Goal: Navigation & Orientation: Find specific page/section

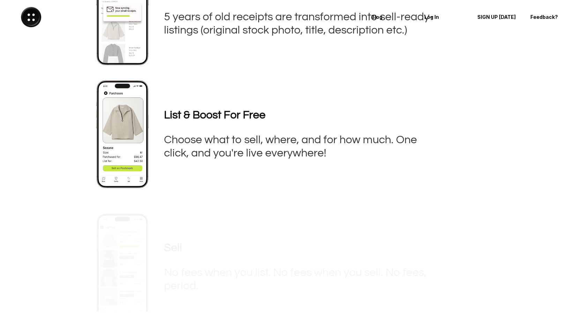
scroll to position [461, 0]
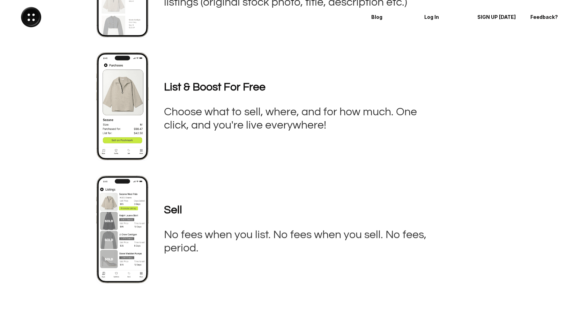
drag, startPoint x: 27, startPoint y: 21, endPoint x: 36, endPoint y: 19, distance: 8.6
click at [27, 21] on img at bounding box center [31, 17] width 20 height 20
click at [32, 19] on img at bounding box center [31, 17] width 20 height 20
drag, startPoint x: 32, startPoint y: 19, endPoint x: 36, endPoint y: 47, distance: 28.2
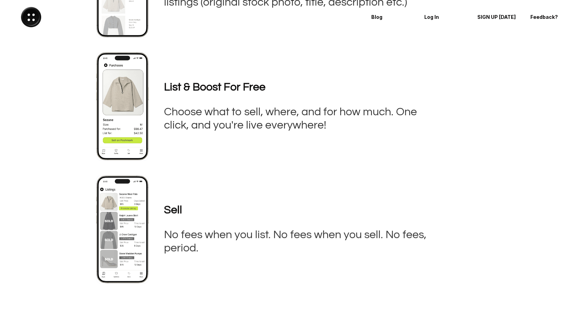
drag, startPoint x: 44, startPoint y: 21, endPoint x: 77, endPoint y: 22, distance: 33.2
click at [77, 22] on div at bounding box center [152, 17] width 291 height 20
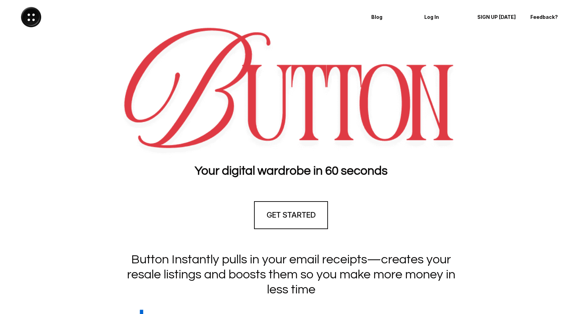
scroll to position [0, 0]
click at [377, 19] on p "Blog" at bounding box center [391, 17] width 40 height 6
click at [440, 17] on p "Log In" at bounding box center [444, 17] width 40 height 6
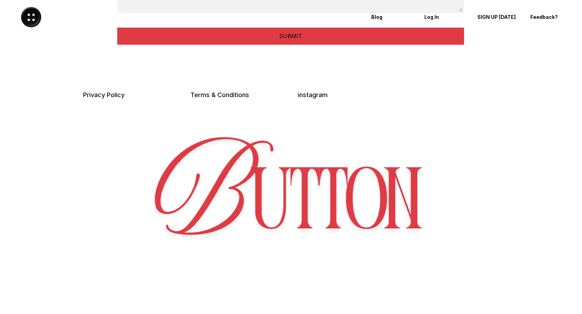
scroll to position [1820, 0]
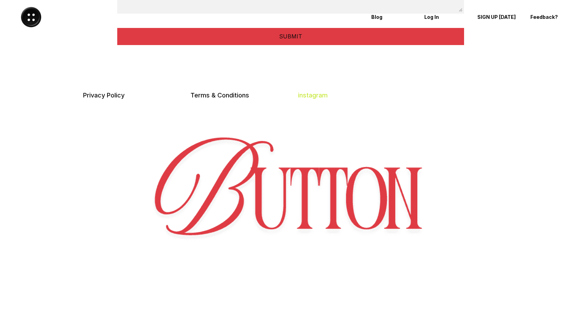
click at [319, 94] on link "instagram" at bounding box center [313, 94] width 30 height 7
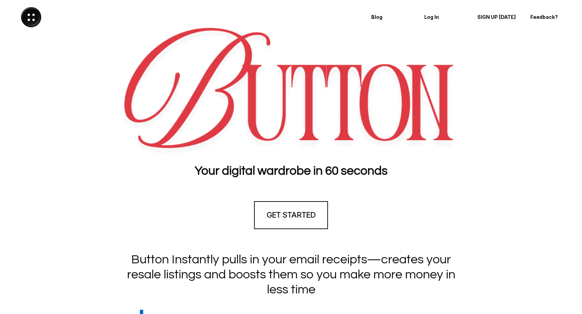
scroll to position [0, 0]
click at [373, 15] on p "Blog" at bounding box center [391, 17] width 40 height 6
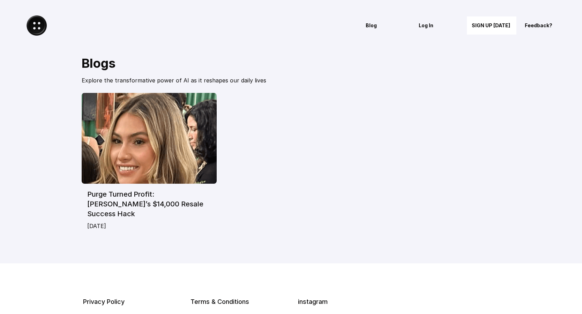
click at [39, 22] on img at bounding box center [37, 25] width 20 height 20
click at [35, 26] on img at bounding box center [37, 25] width 20 height 20
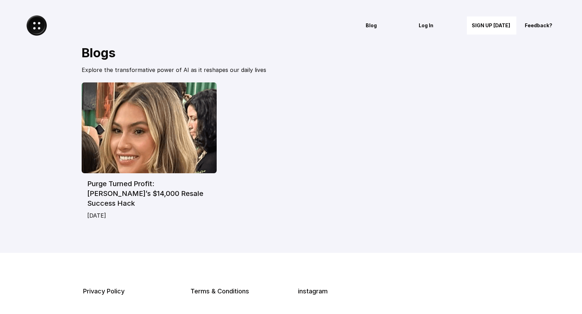
scroll to position [12, 0]
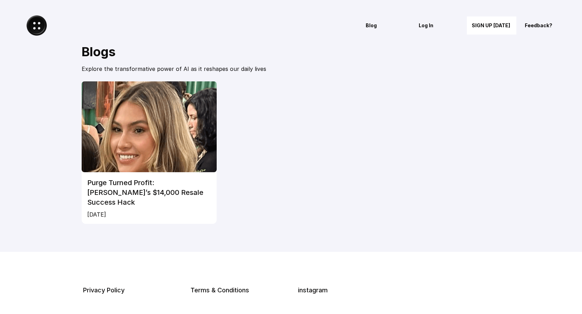
click at [102, 127] on img at bounding box center [149, 126] width 135 height 91
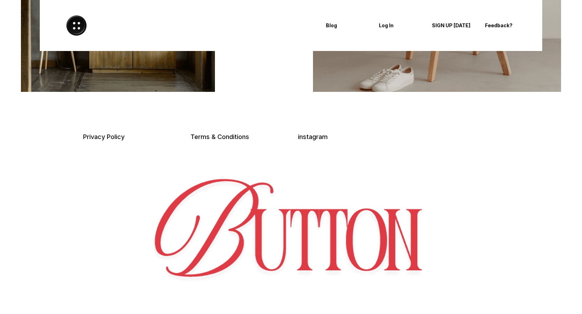
scroll to position [1743, 0]
